Goal: Information Seeking & Learning: Stay updated

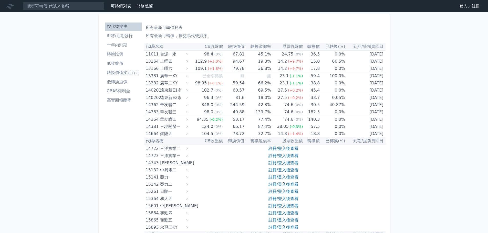
click at [117, 35] on li "即將/近期發行" at bounding box center [123, 36] width 37 height 6
